Goal: Transaction & Acquisition: Subscribe to service/newsletter

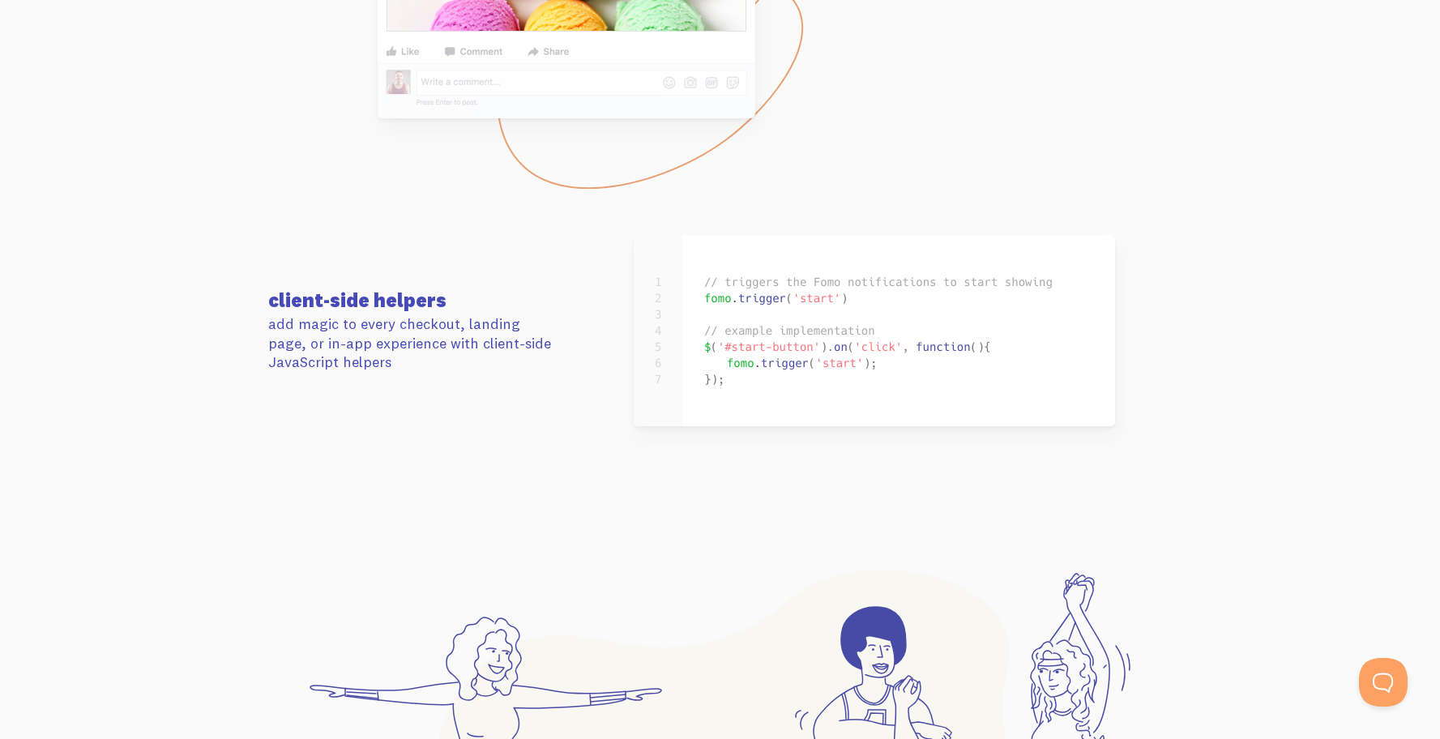
scroll to position [7870, 0]
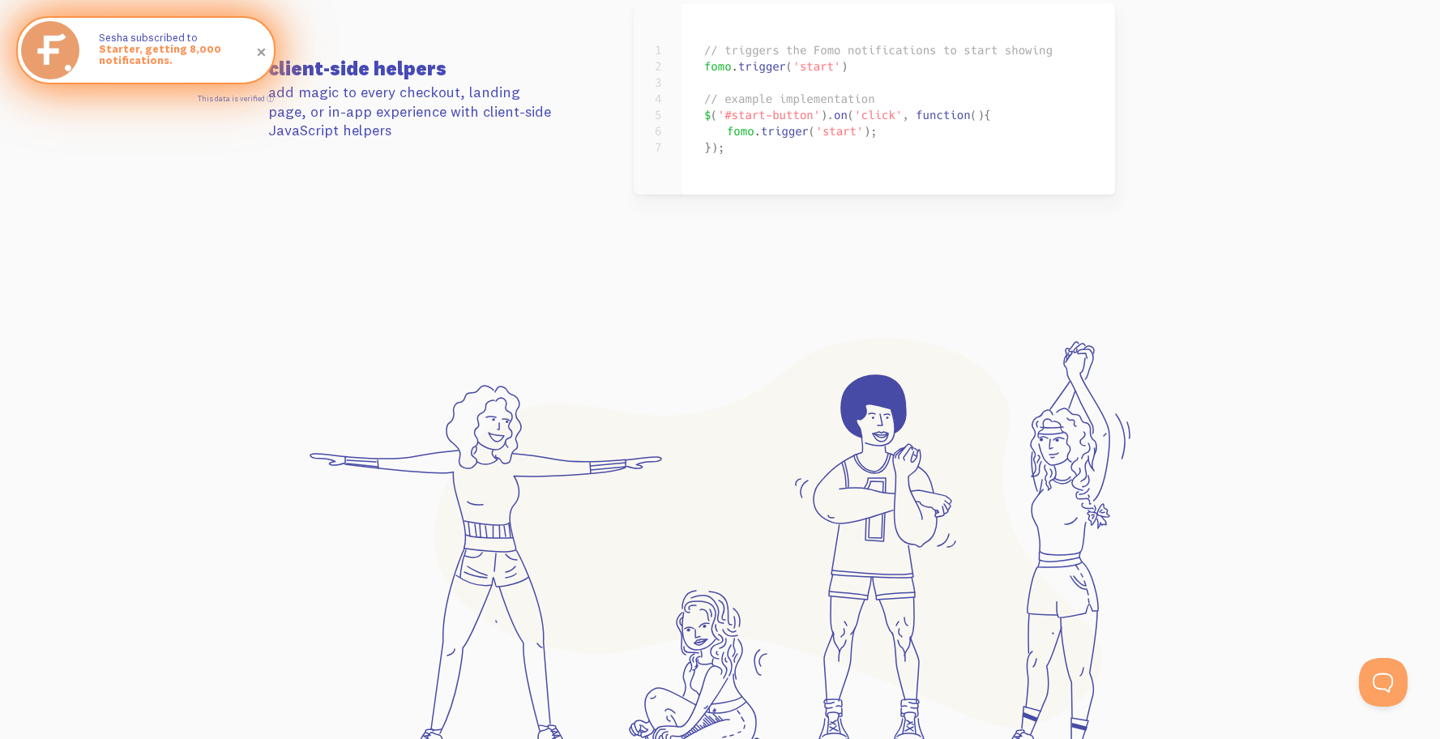
click at [230, 42] on p "Sesha subscribed to Starter, getting 8,000 notifications." at bounding box center [178, 50] width 159 height 37
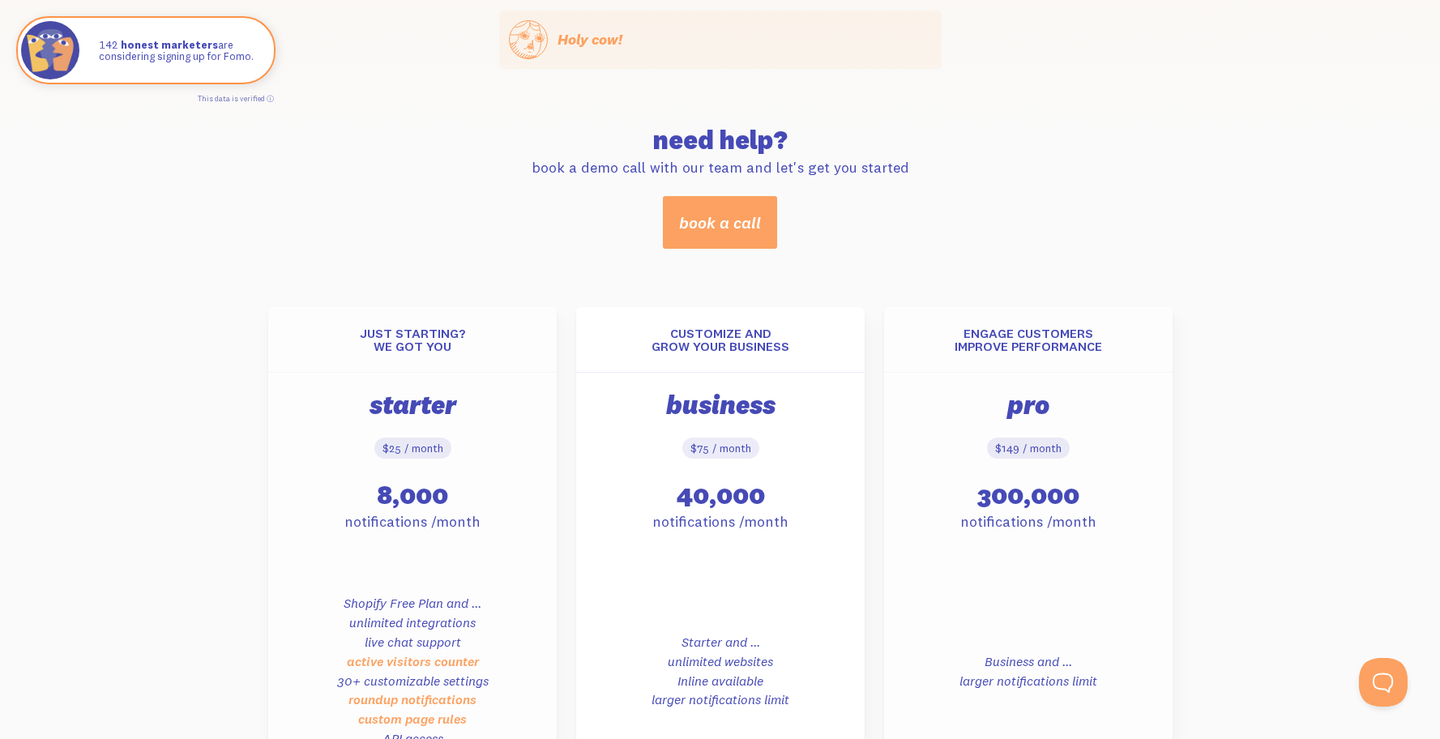
scroll to position [571, 0]
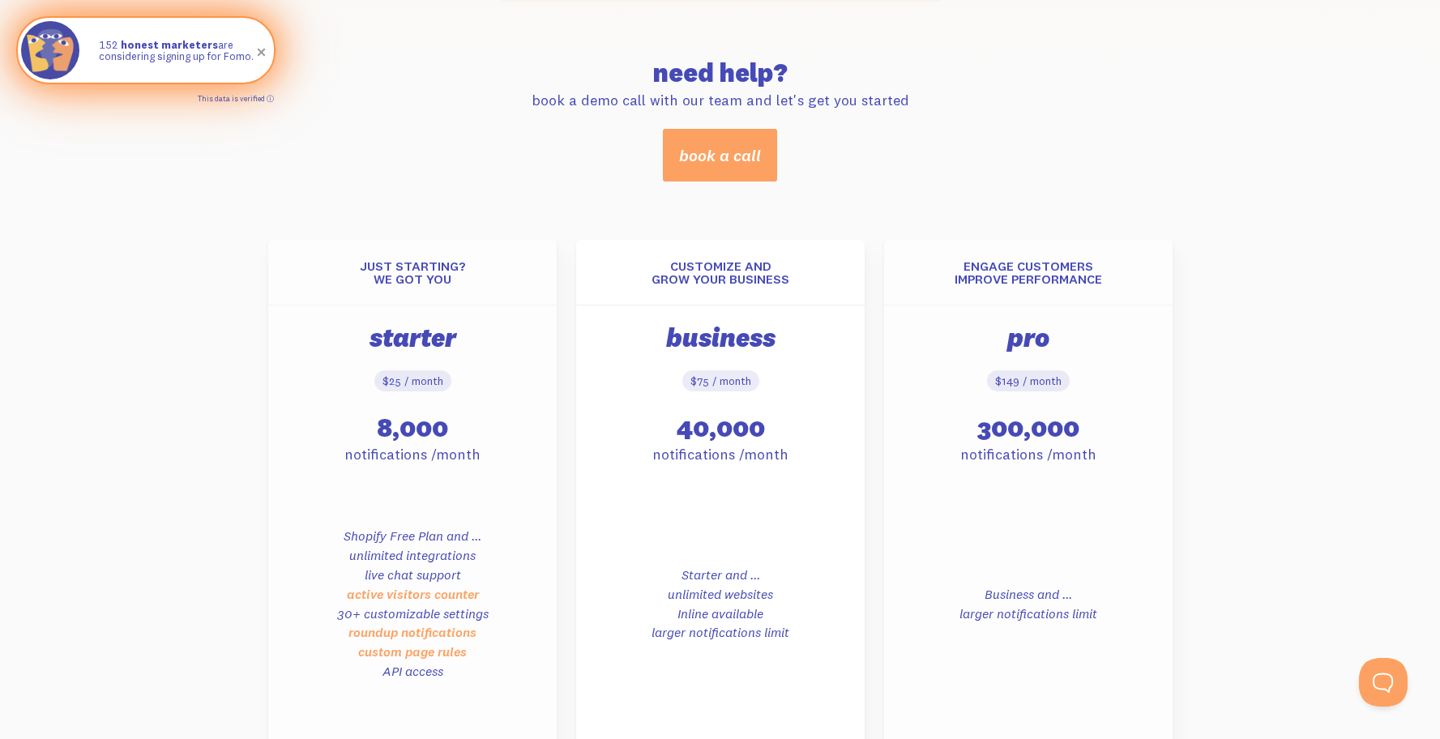
click at [267, 99] on link "This data is verified ⓘ" at bounding box center [236, 98] width 76 height 9
click at [272, 100] on link "This data is verified ⓘ" at bounding box center [236, 98] width 76 height 9
click at [270, 99] on link "This data is verified ⓘ" at bounding box center [236, 98] width 76 height 9
click at [252, 70] on div "152 honest marketers are considering signing up for Fomo." at bounding box center [178, 50] width 191 height 65
